Goal: Task Accomplishment & Management: Manage account settings

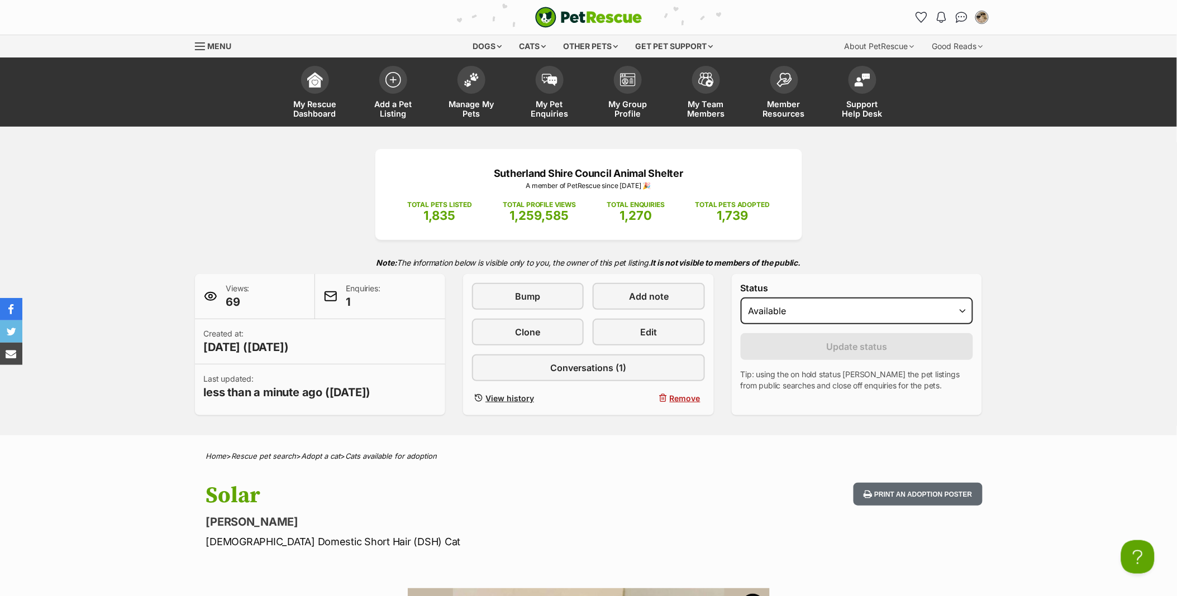
click at [474, 82] on img at bounding box center [471, 80] width 16 height 15
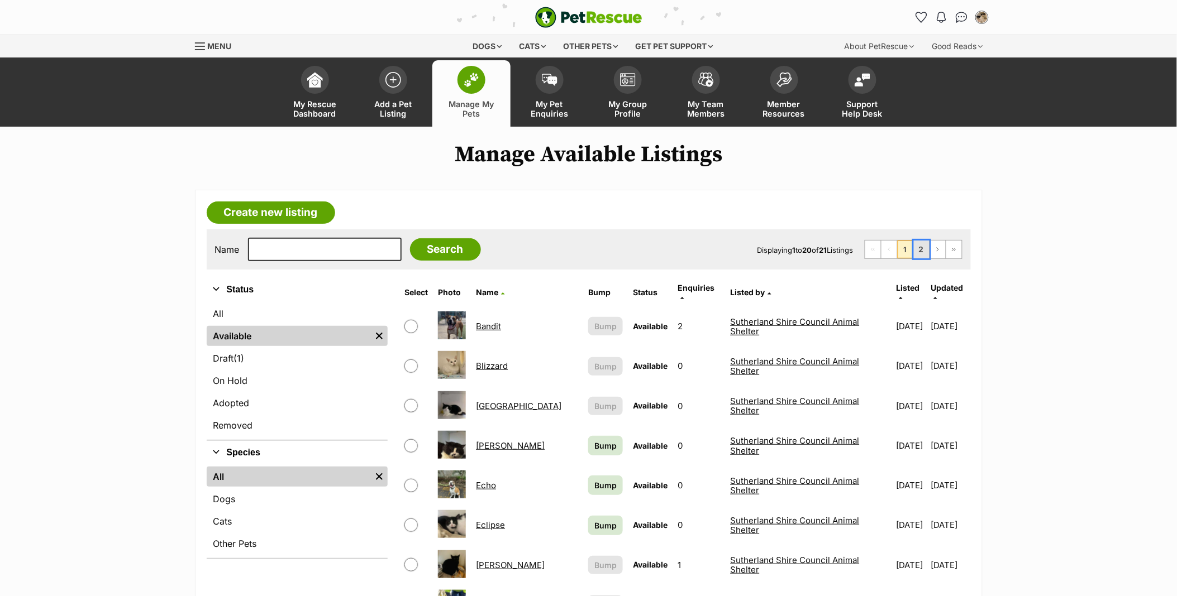
click at [917, 249] on link "2" at bounding box center [922, 250] width 16 height 18
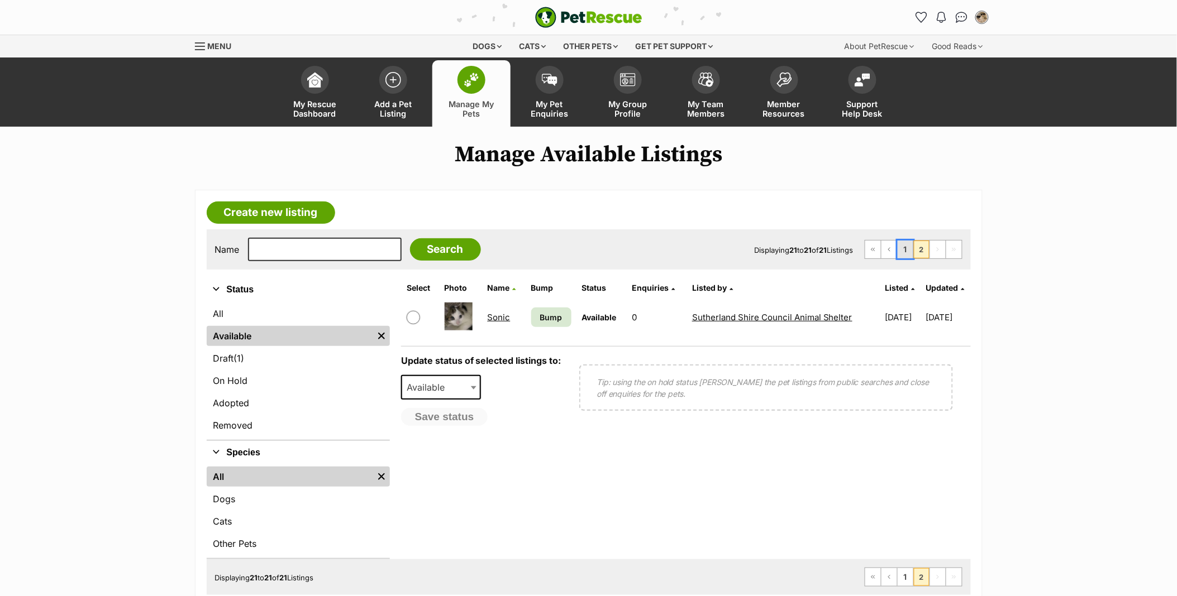
click at [905, 250] on link "1" at bounding box center [905, 250] width 16 height 18
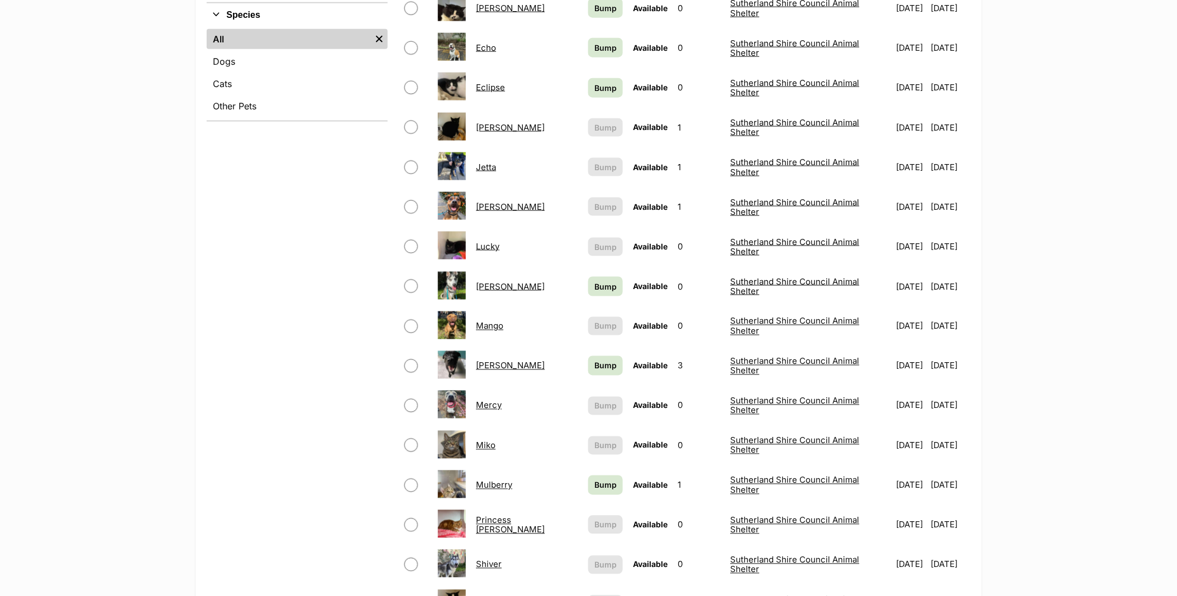
scroll to position [434, 0]
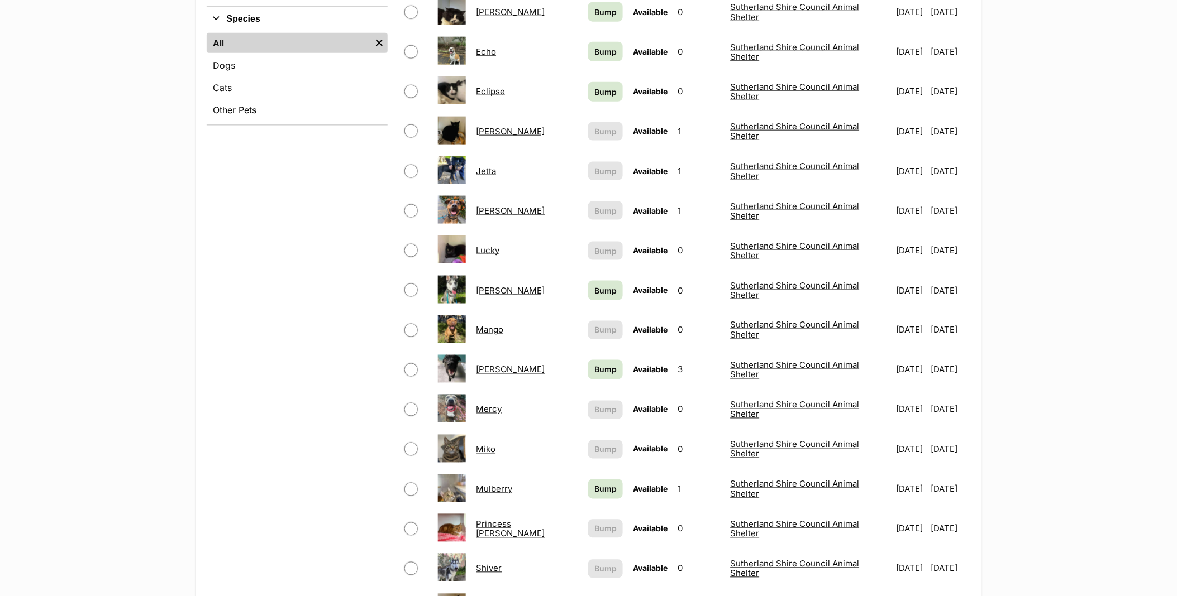
click at [495, 86] on link "Eclipse" at bounding box center [490, 91] width 29 height 11
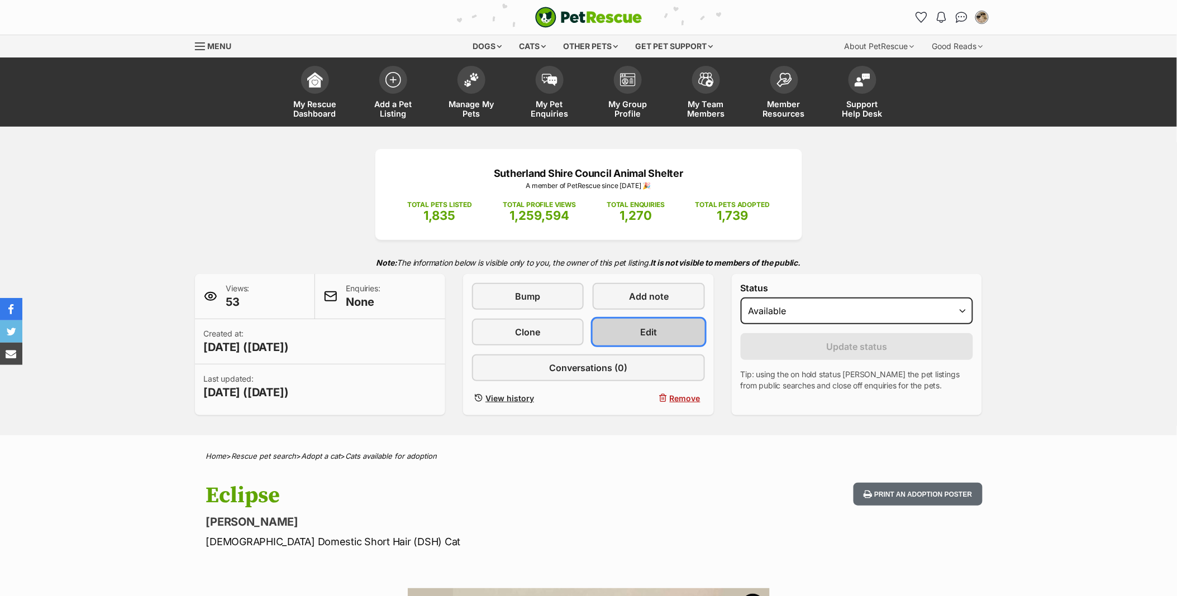
click at [647, 326] on span "Edit" at bounding box center [648, 332] width 17 height 13
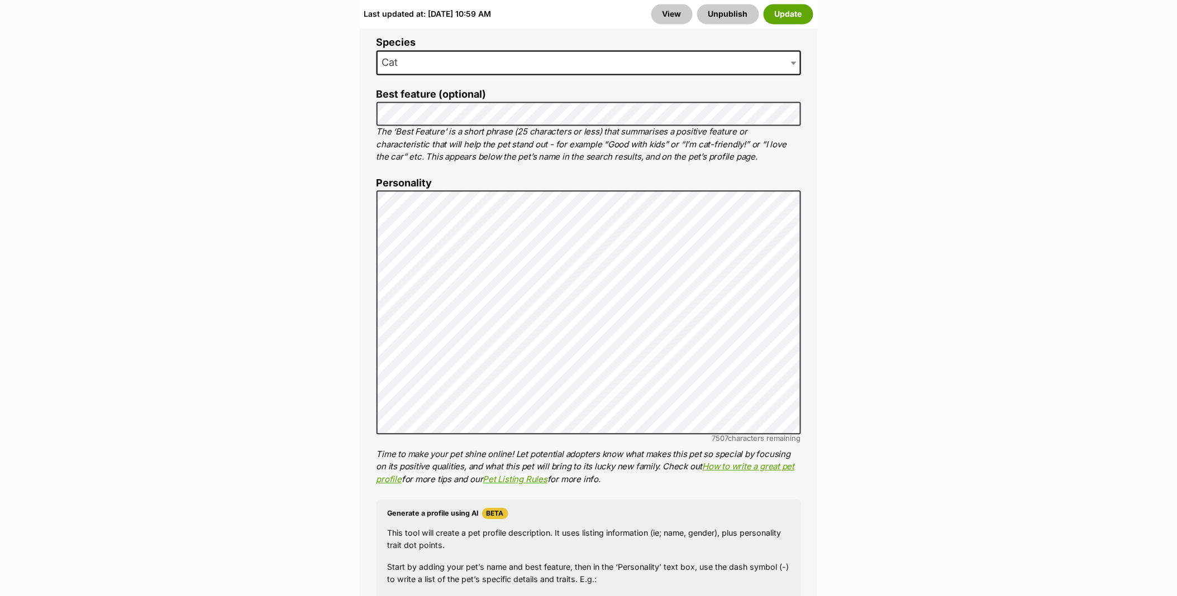
scroll to position [806, 0]
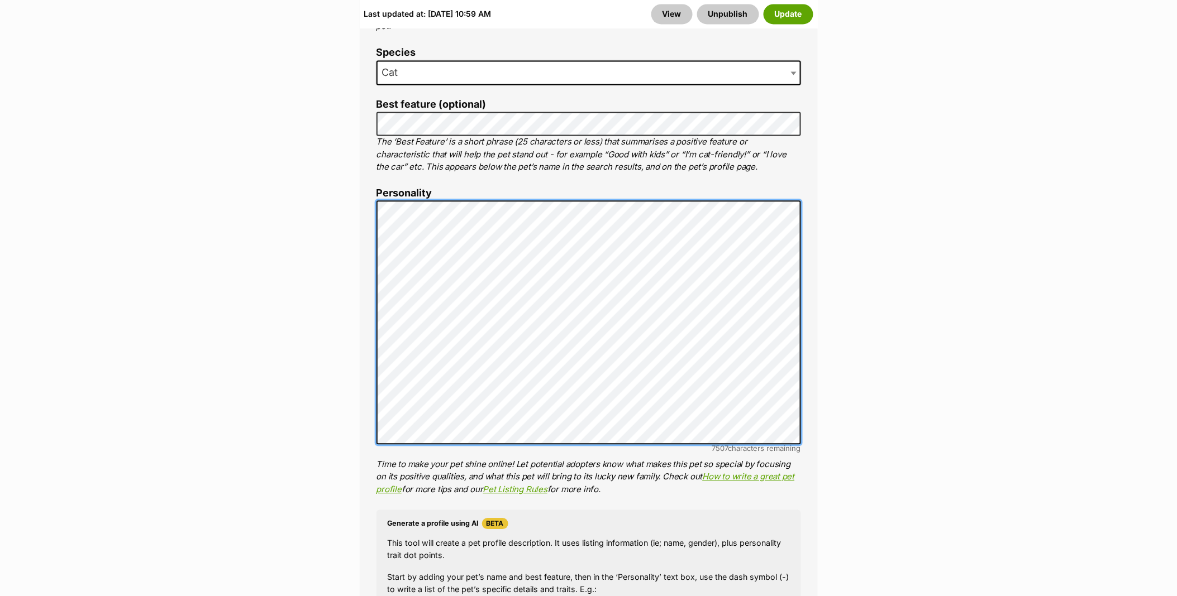
click at [374, 204] on div "About This Pet Name Henlo there, it looks like you might be using the pet name …" at bounding box center [589, 373] width 458 height 933
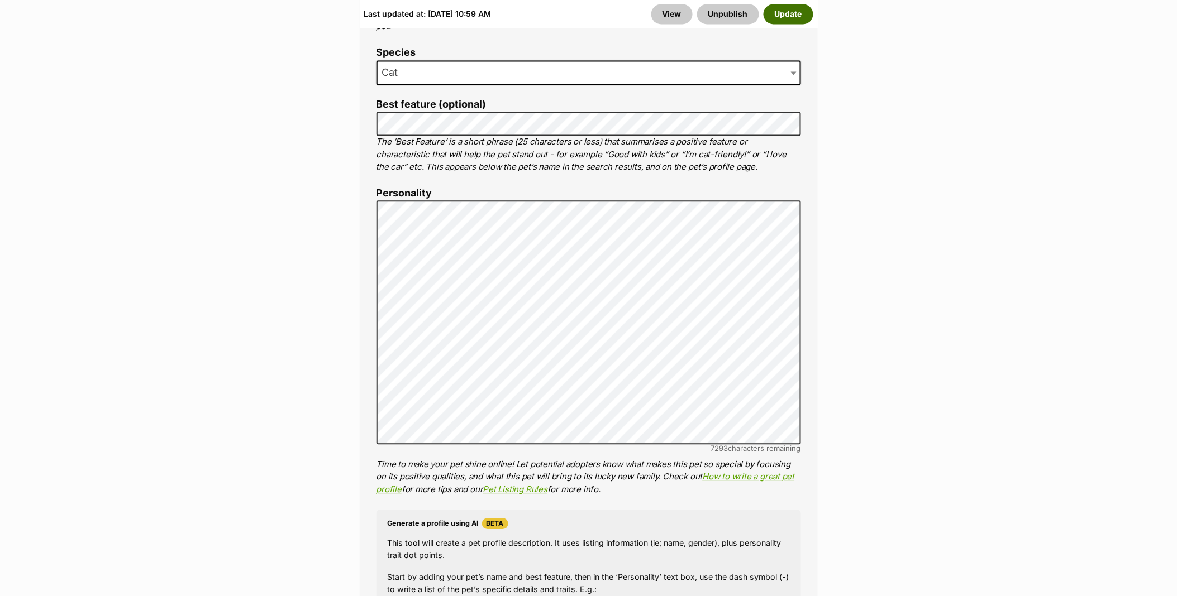
click at [783, 8] on button "Update" at bounding box center [788, 14] width 50 height 20
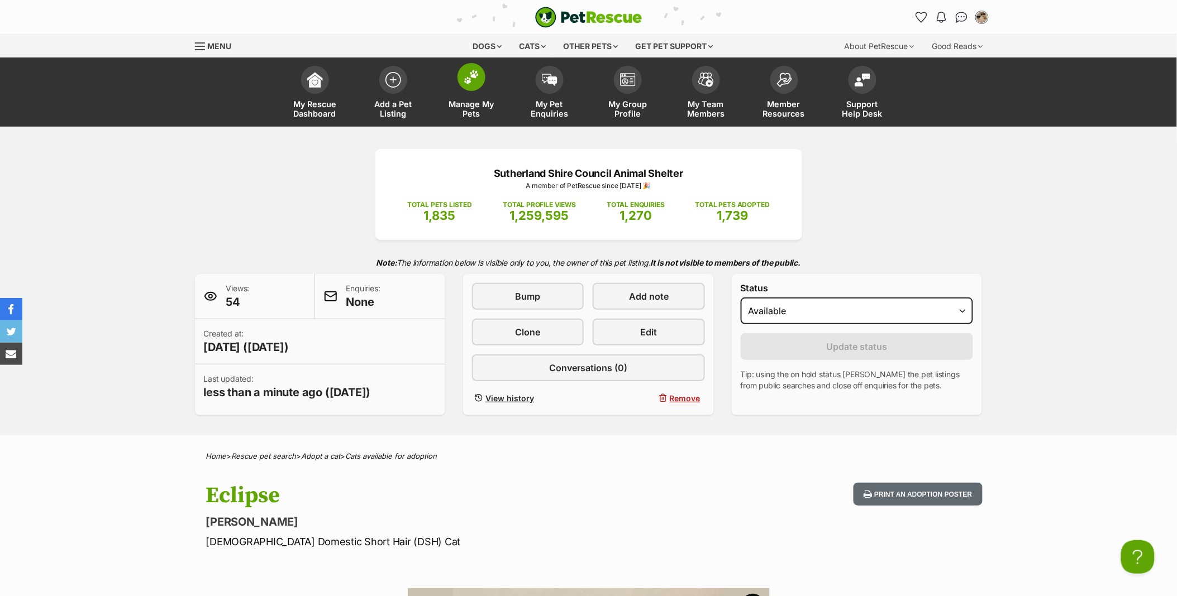
click at [477, 85] on span at bounding box center [471, 77] width 28 height 28
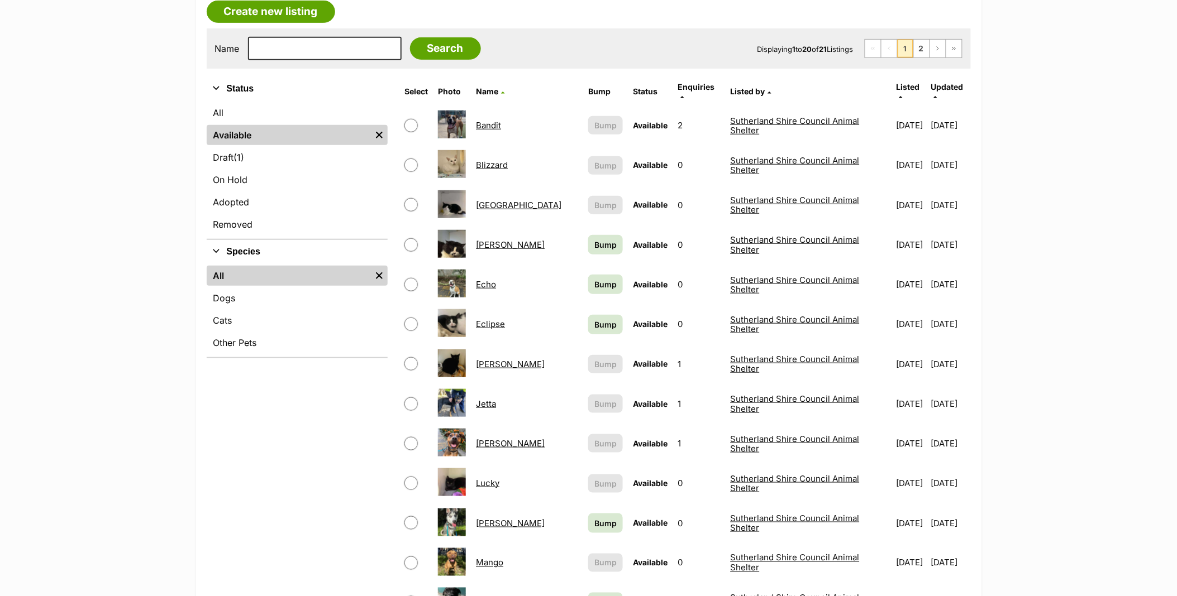
scroll to position [62, 0]
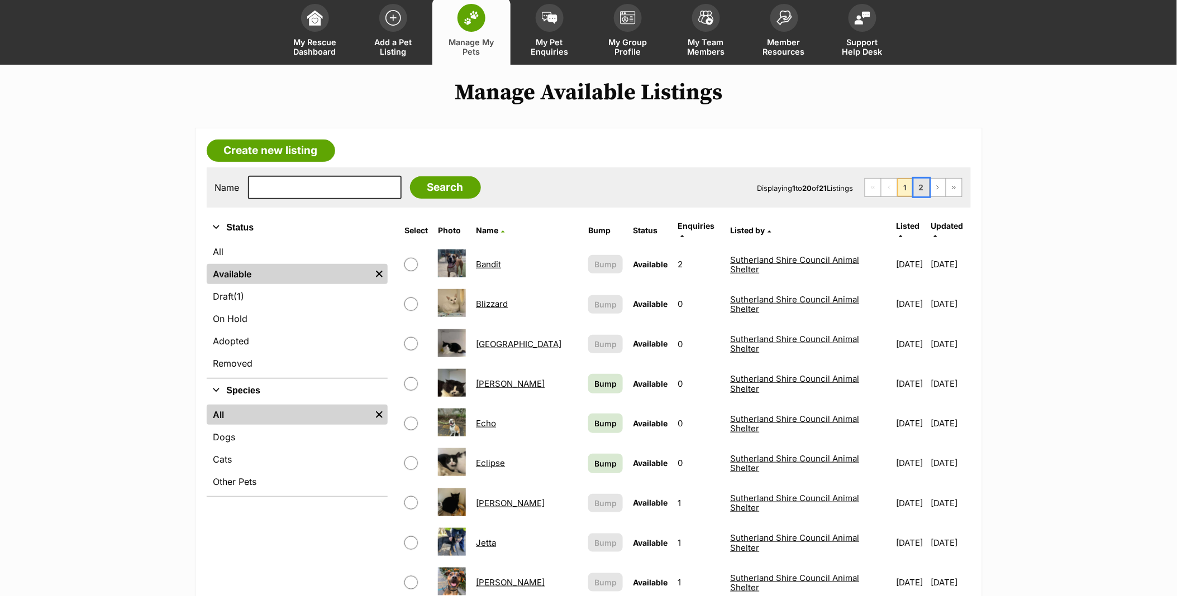
click at [925, 189] on link "2" at bounding box center [922, 188] width 16 height 18
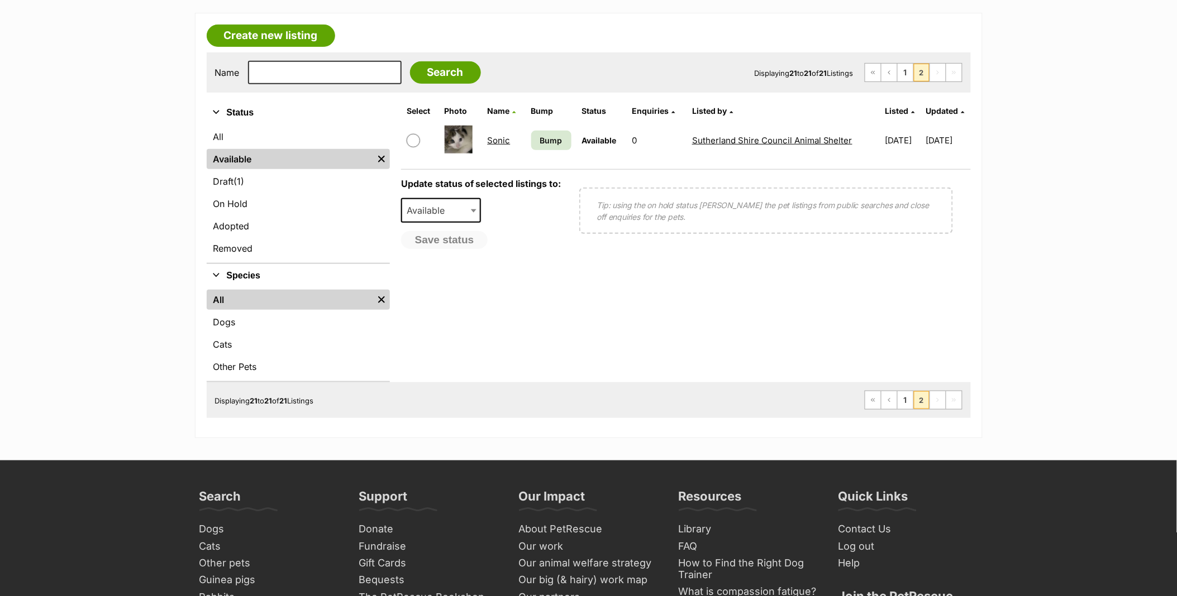
scroll to position [124, 0]
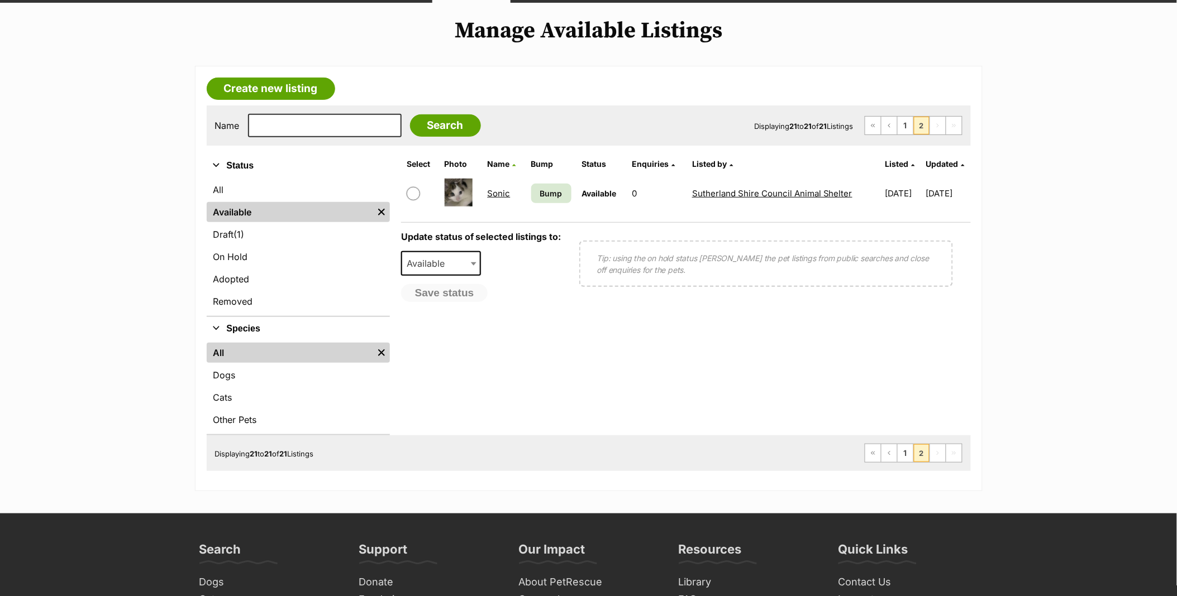
click at [491, 197] on link "Sonic" at bounding box center [498, 193] width 23 height 11
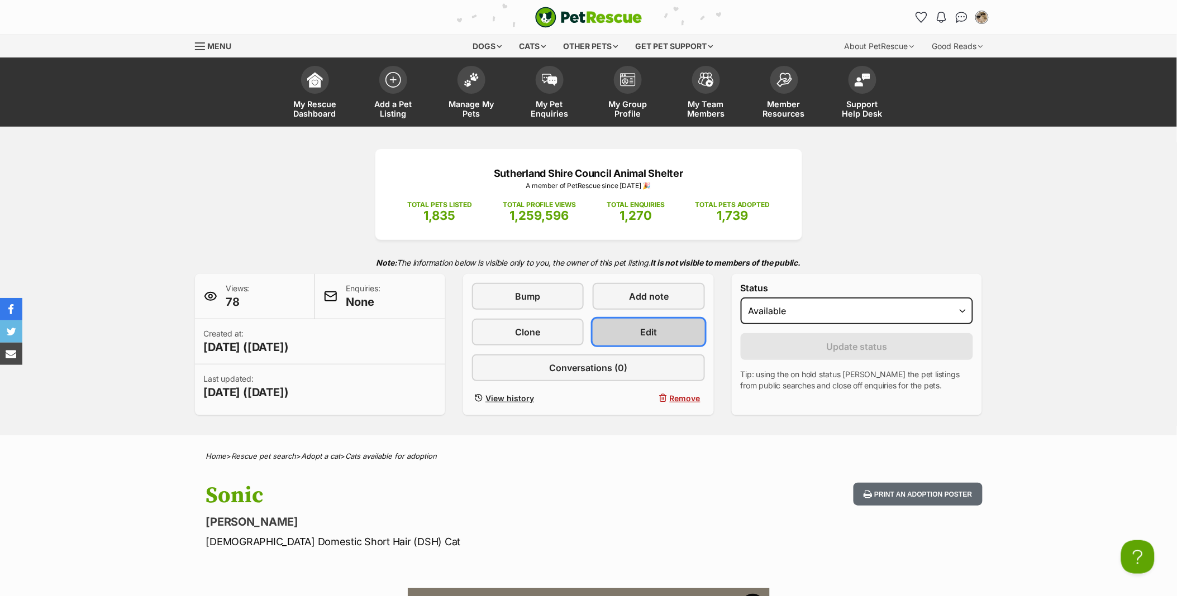
click at [671, 336] on link "Edit" at bounding box center [648, 332] width 112 height 27
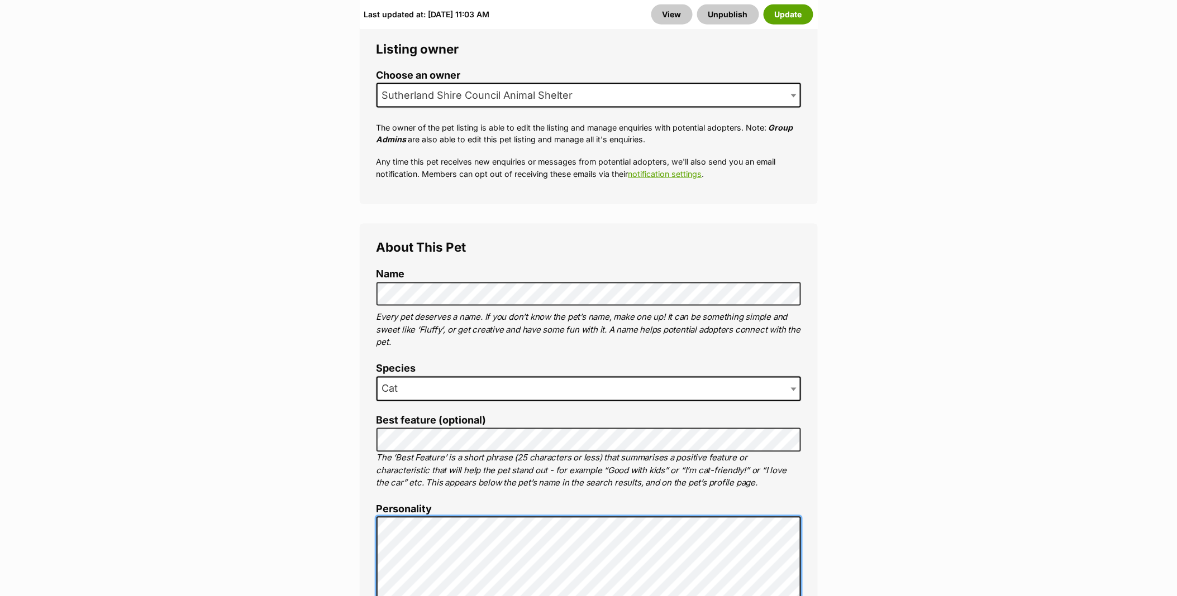
scroll to position [496, 0]
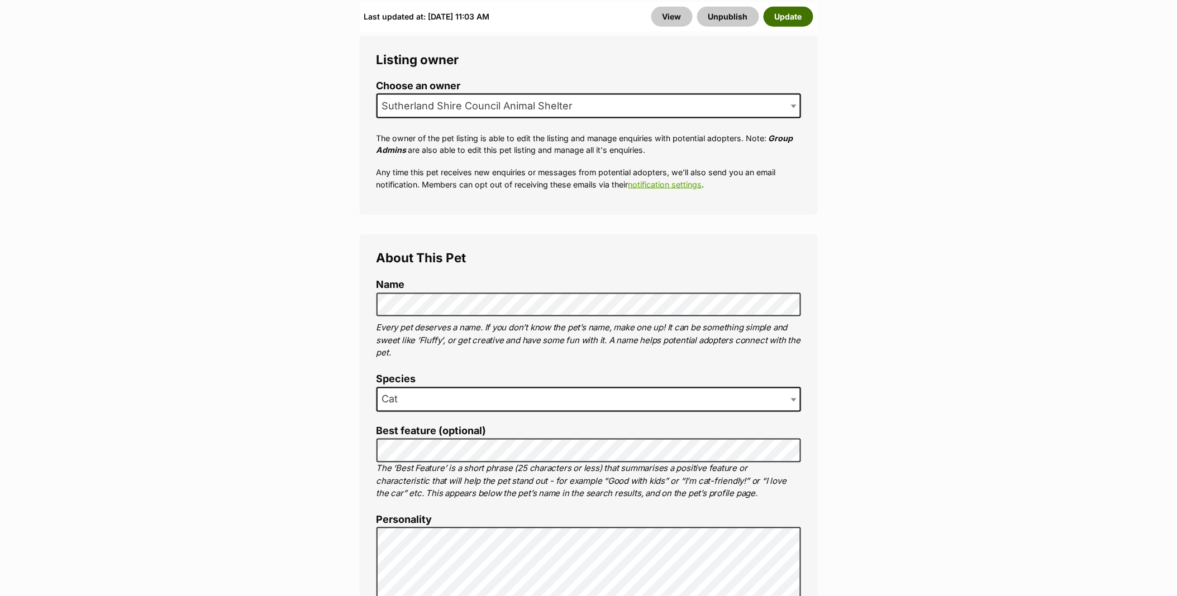
click at [791, 21] on button "Update" at bounding box center [788, 17] width 50 height 20
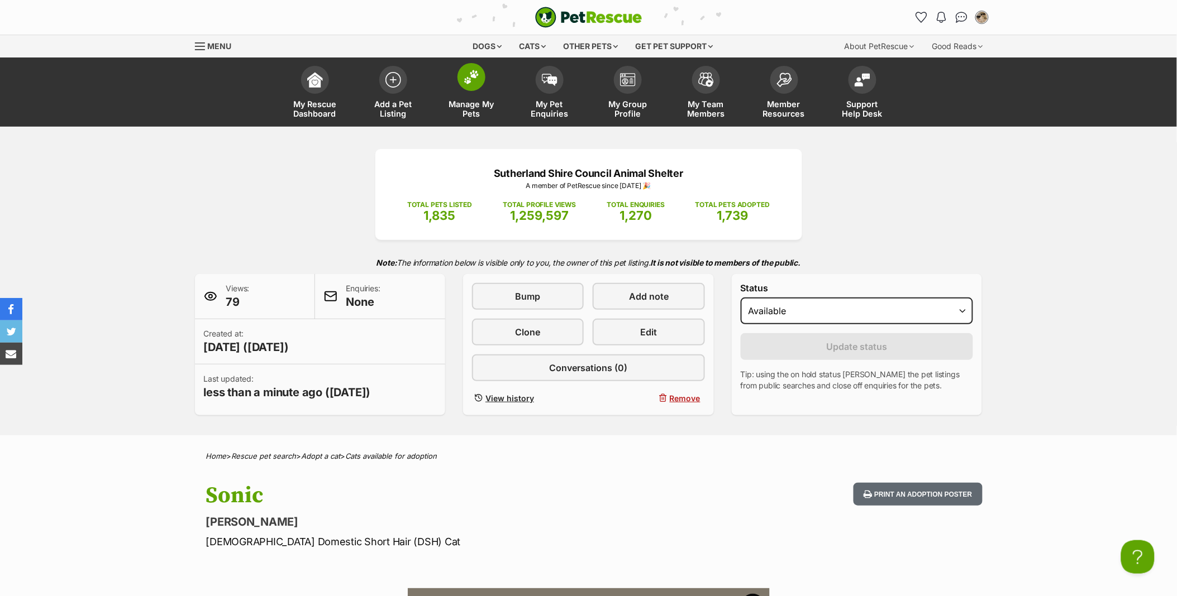
click at [457, 77] on span at bounding box center [471, 77] width 28 height 28
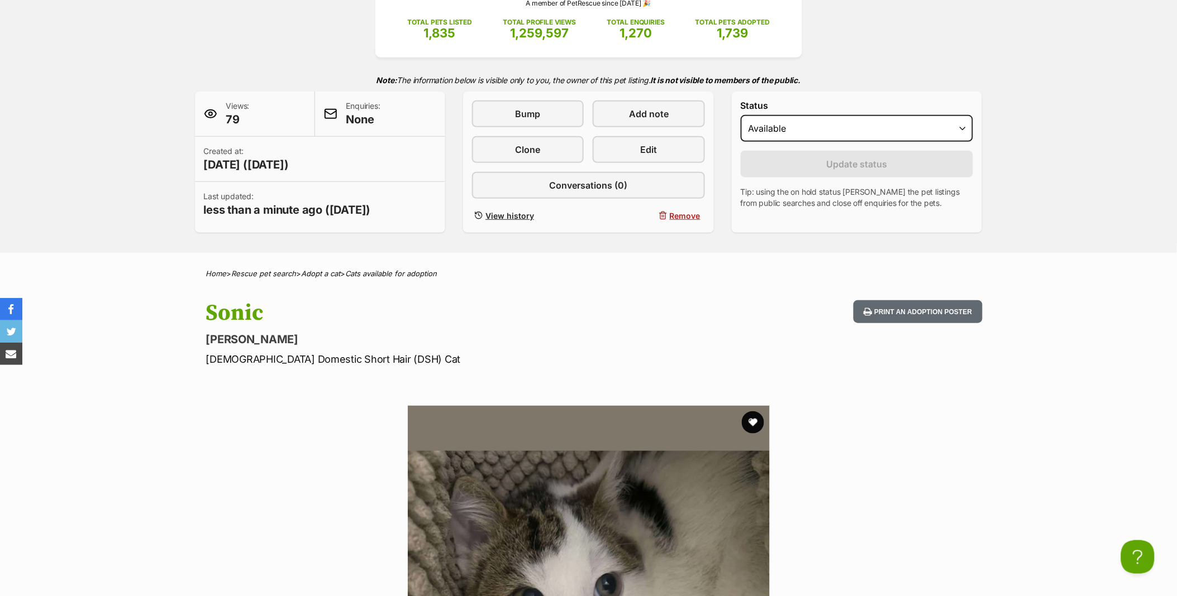
scroll to position [248, 0]
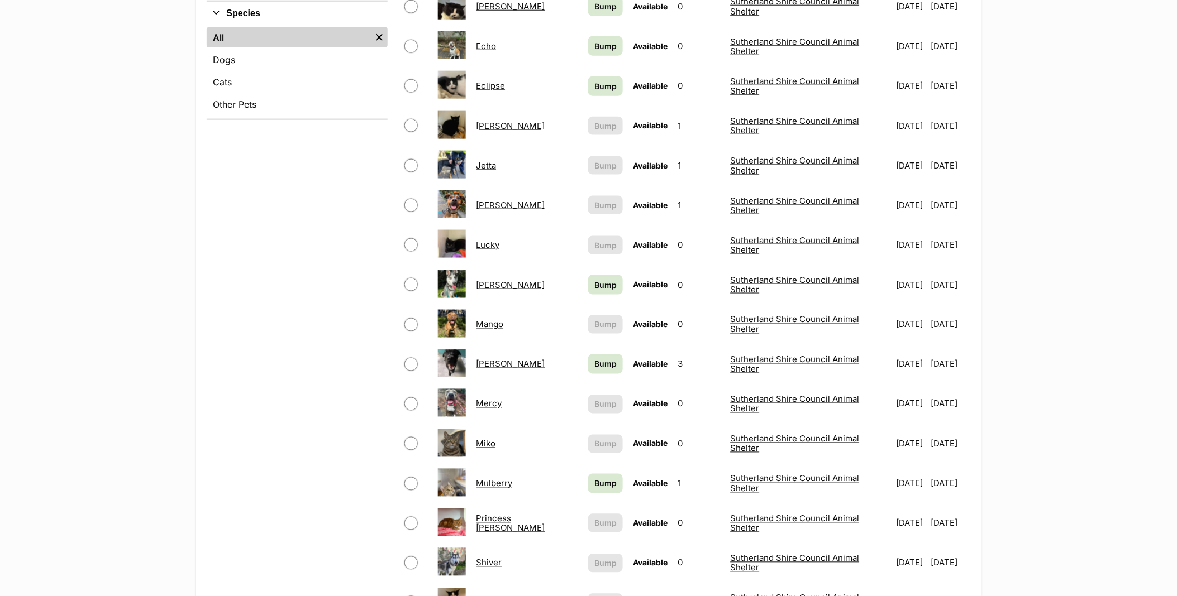
scroll to position [682, 0]
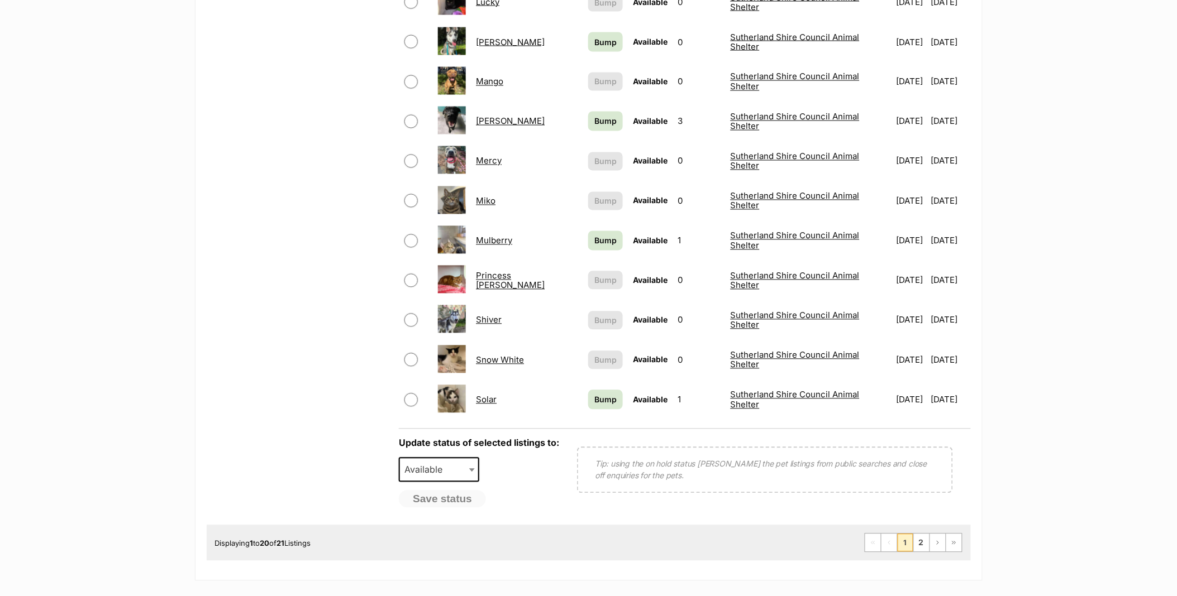
click at [486, 395] on link "Solar" at bounding box center [486, 400] width 21 height 11
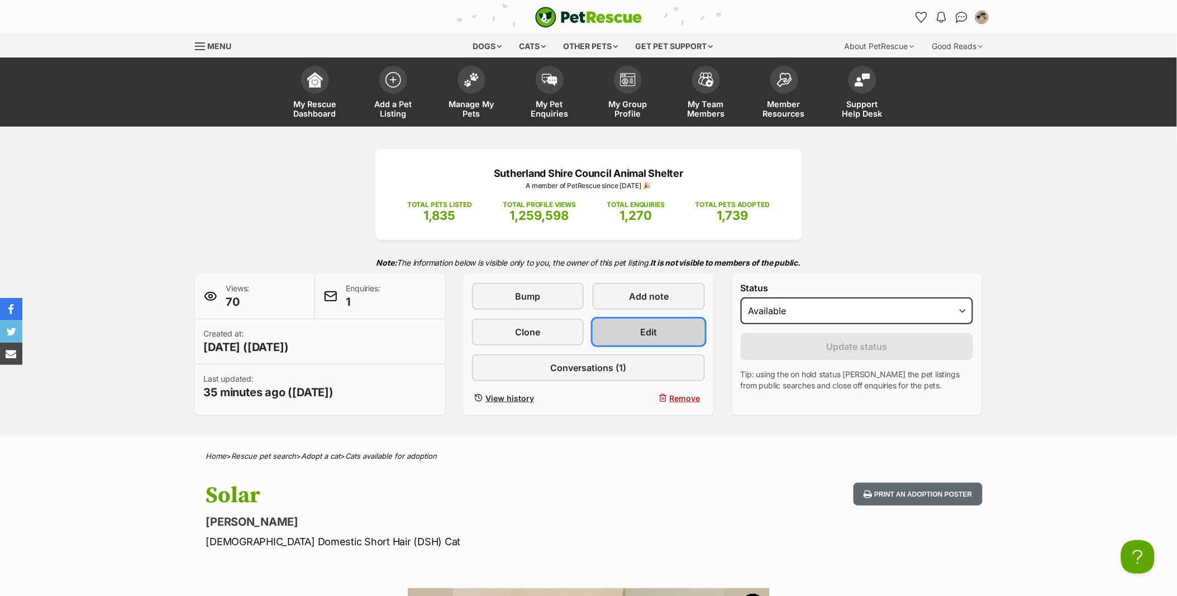
click at [622, 331] on link "Edit" at bounding box center [648, 332] width 112 height 27
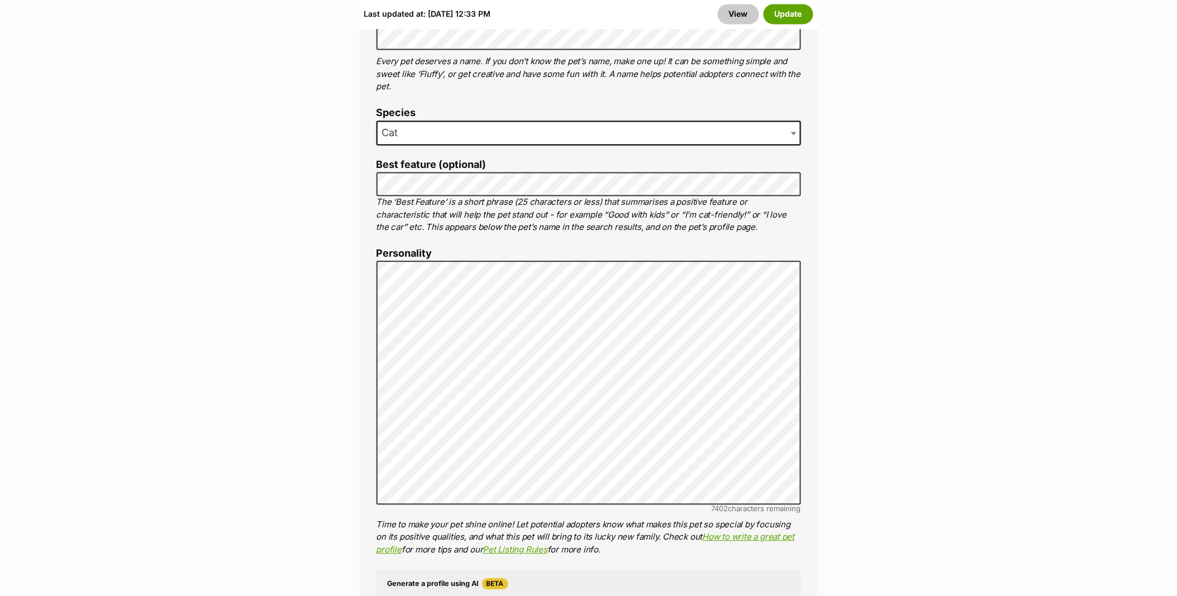
scroll to position [806, 0]
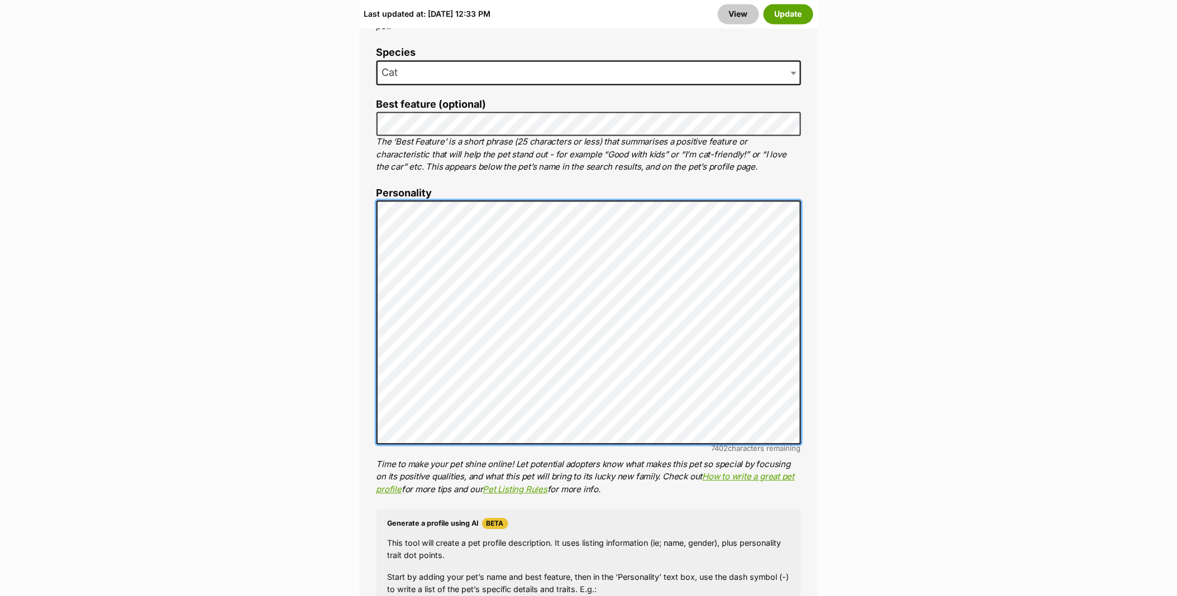
click at [361, 207] on div "About This Pet Name Henlo there, it looks like you might be using the pet name …" at bounding box center [589, 373] width 458 height 933
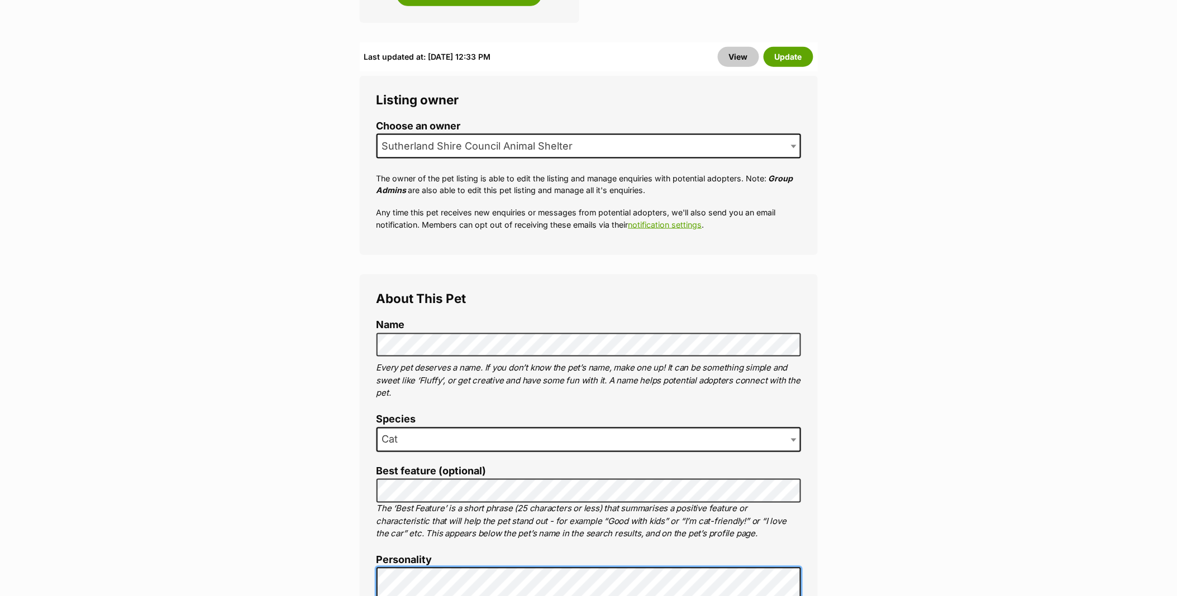
scroll to position [248, 0]
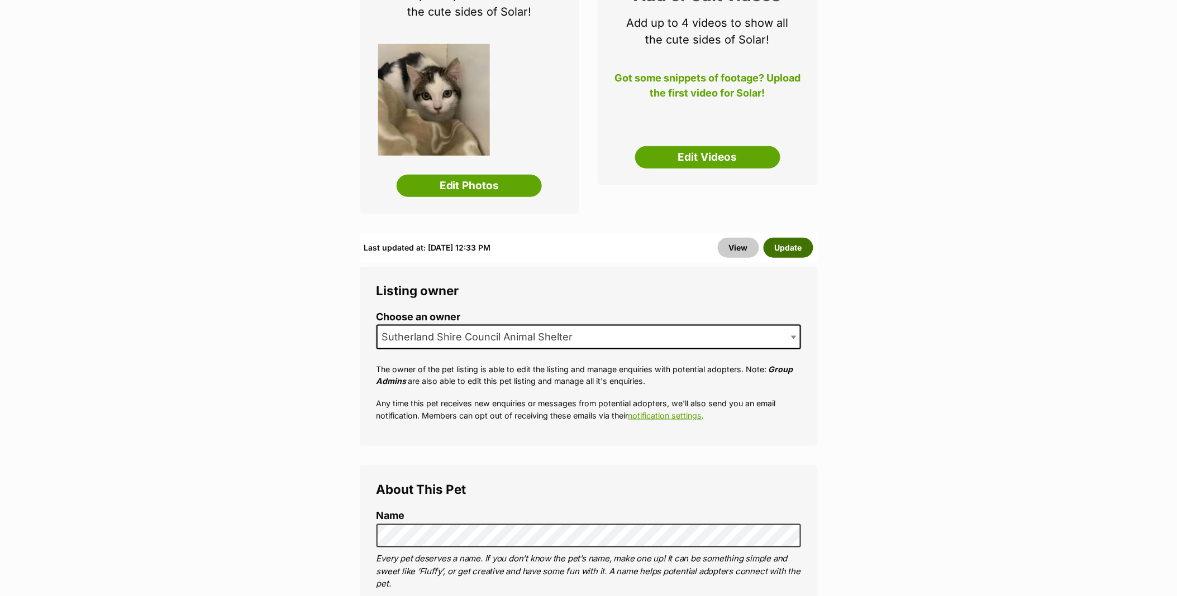
click at [783, 252] on button "Update" at bounding box center [788, 248] width 50 height 20
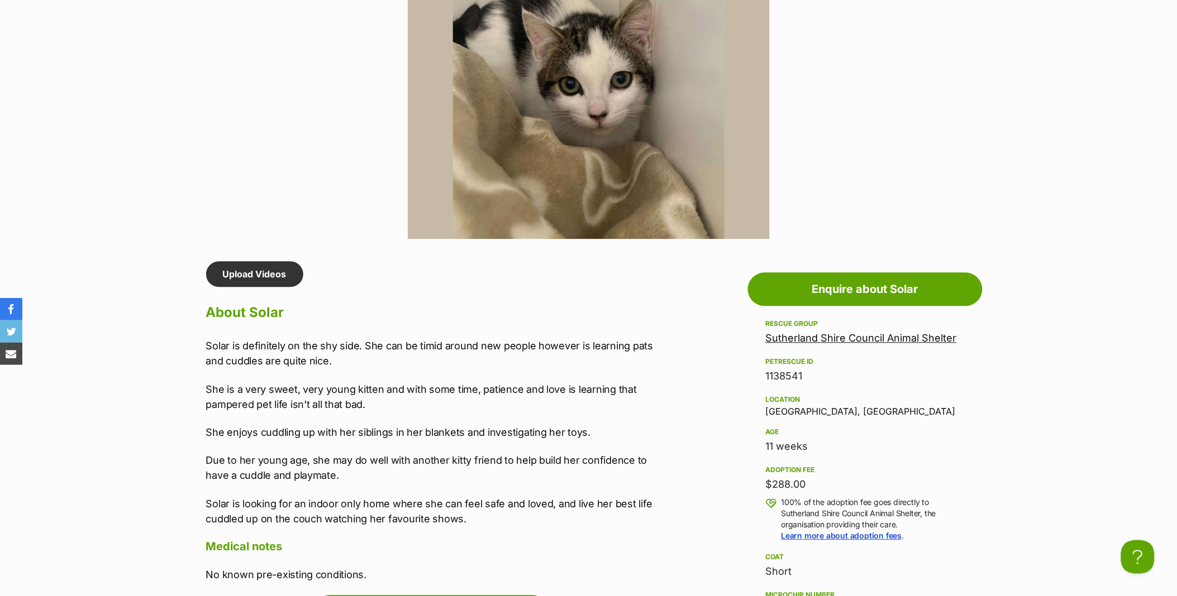
scroll to position [868, 0]
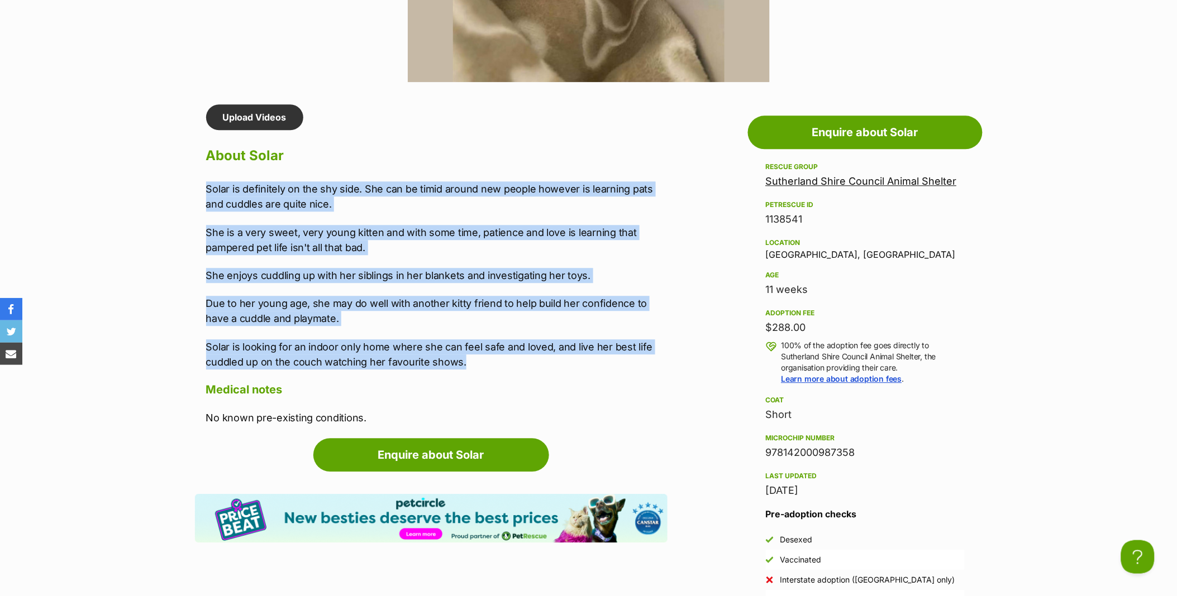
drag, startPoint x: 486, startPoint y: 360, endPoint x: 203, endPoint y: 188, distance: 331.3
click at [203, 188] on div "Upload Videos About Solar Solar is definitely on the shy side. She can be timid…" at bounding box center [431, 264] width 472 height 321
copy div "Solar is definitely on the shy side. She can be timid around new people however…"
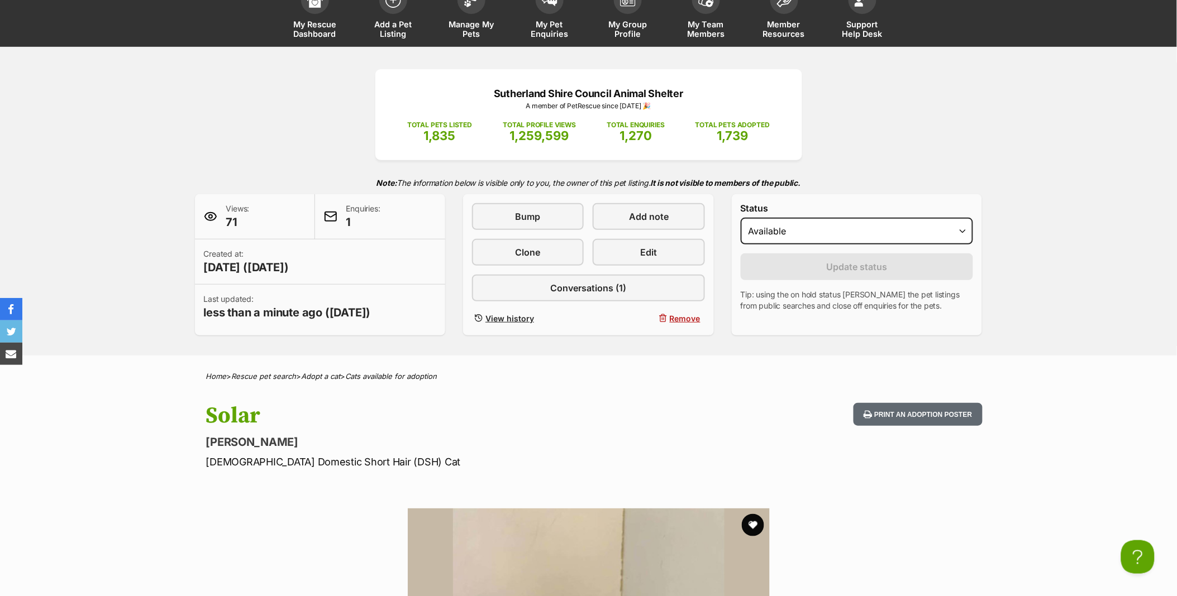
scroll to position [0, 0]
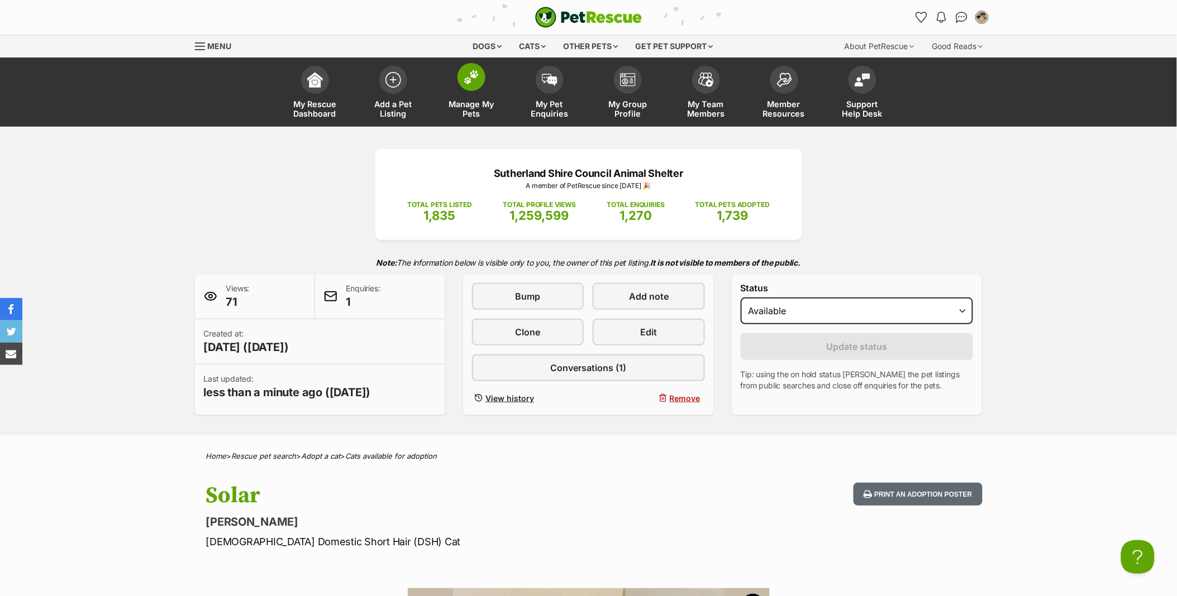
click at [467, 95] on link "Manage My Pets" at bounding box center [471, 93] width 78 height 66
